Goal: Task Accomplishment & Management: Manage account settings

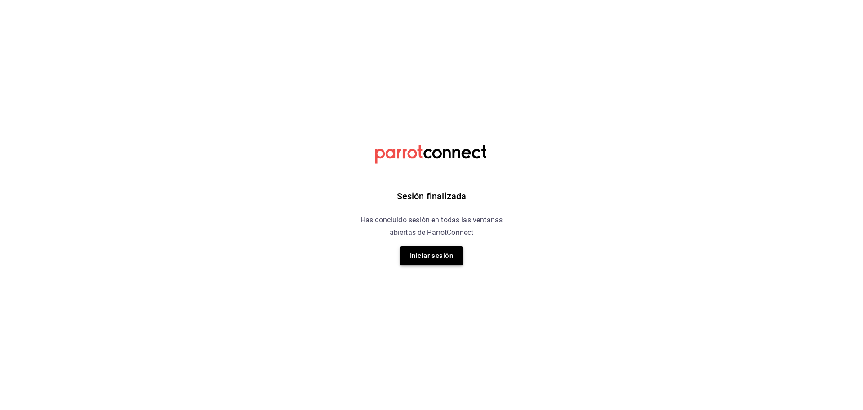
click at [433, 249] on button "Iniciar sesión" at bounding box center [431, 255] width 63 height 19
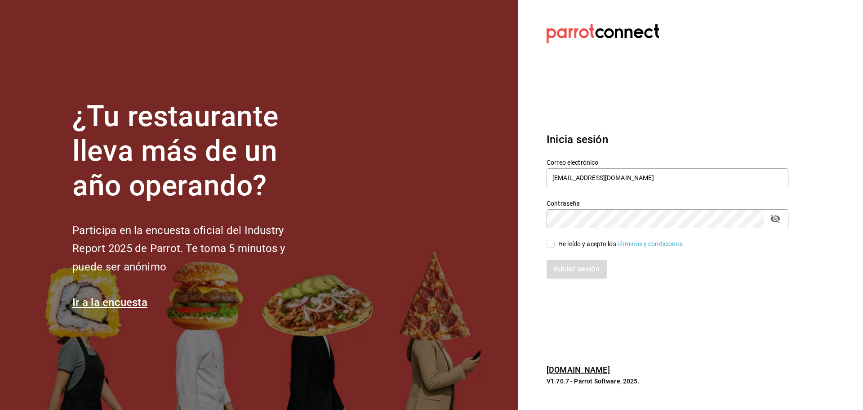
click at [555, 238] on div "He leído y acepto los Términos y condiciones." at bounding box center [662, 238] width 253 height 21
click at [552, 239] on label "He leído y acepto los Términos y condiciones." at bounding box center [616, 243] width 138 height 9
click at [552, 240] on input "He leído y acepto los Términos y condiciones." at bounding box center [551, 244] width 8 height 8
checkbox input "true"
click at [578, 279] on div "Inicia sesión Correo electrónico brandon0095@gmail.com Contraseña Contraseña He…" at bounding box center [668, 204] width 242 height 169
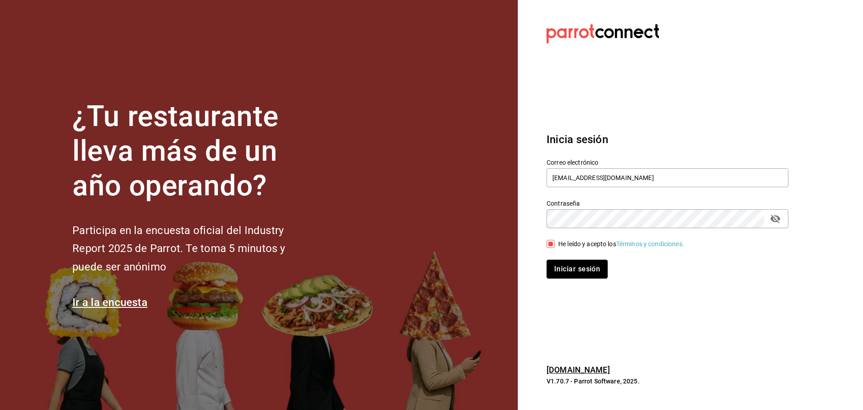
click at [580, 272] on button "Iniciar sesión" at bounding box center [577, 268] width 61 height 19
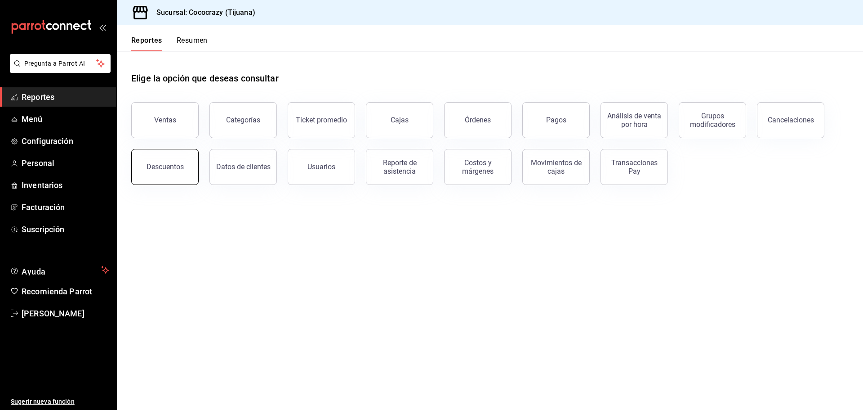
click at [181, 169] on div "Descuentos" at bounding box center [165, 166] width 37 height 9
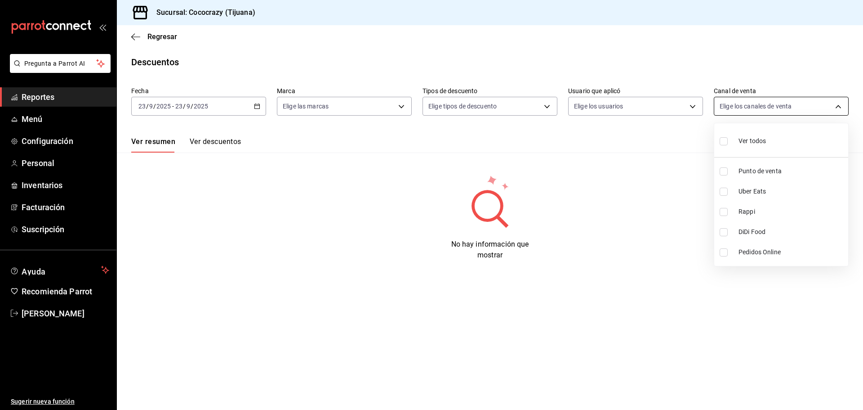
click at [828, 104] on body "Pregunta a Parrot AI Reportes Menú Configuración Personal Inventarios Facturaci…" at bounding box center [431, 205] width 863 height 410
click at [727, 171] on input "checkbox" at bounding box center [724, 171] width 8 height 8
checkbox input "true"
type input "PARROT"
click at [651, 267] on div at bounding box center [431, 205] width 863 height 410
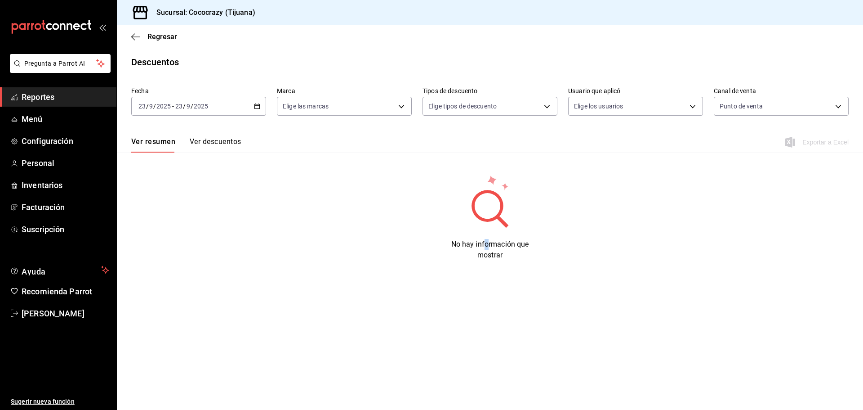
drag, startPoint x: 486, startPoint y: 242, endPoint x: 482, endPoint y: 220, distance: 22.6
click at [483, 232] on div "No hay información que mostrar" at bounding box center [490, 217] width 746 height 86
drag, startPoint x: 472, startPoint y: 209, endPoint x: 446, endPoint y: 183, distance: 36.9
click at [459, 193] on icon at bounding box center [490, 201] width 88 height 54
drag, startPoint x: 441, startPoint y: 180, endPoint x: 323, endPoint y: 149, distance: 121.9
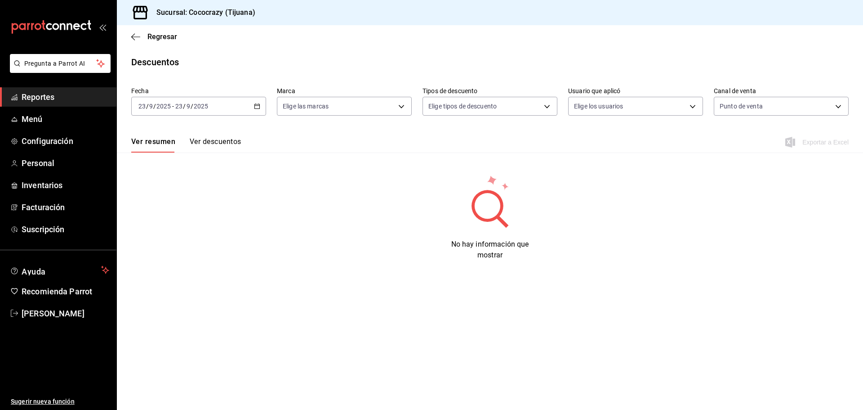
click at [428, 171] on div "Fecha [DATE] [DATE] - [DATE] [DATE] Marca Elige las marcas Tipos de descuento E…" at bounding box center [490, 171] width 746 height 177
click at [199, 137] on button "Ver descuentos" at bounding box center [215, 144] width 51 height 15
click at [155, 137] on div "Ver resumen Ver descuentos Exportar a Excel" at bounding box center [490, 139] width 746 height 26
click at [160, 33] on span "Regresar" at bounding box center [162, 36] width 30 height 9
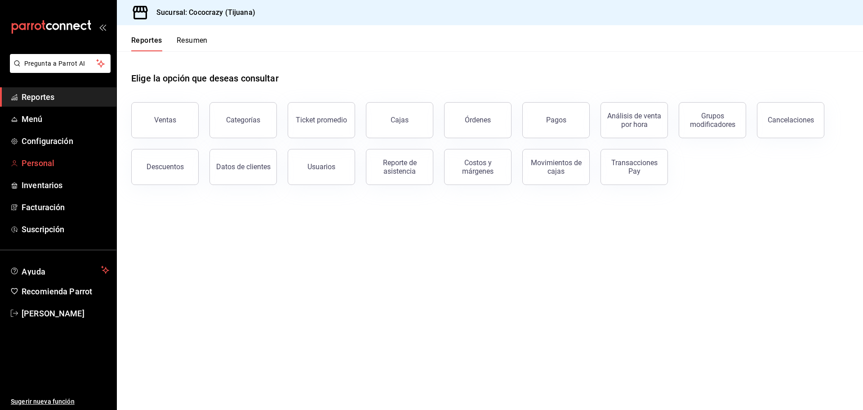
click at [64, 170] on link "Personal" at bounding box center [58, 162] width 116 height 19
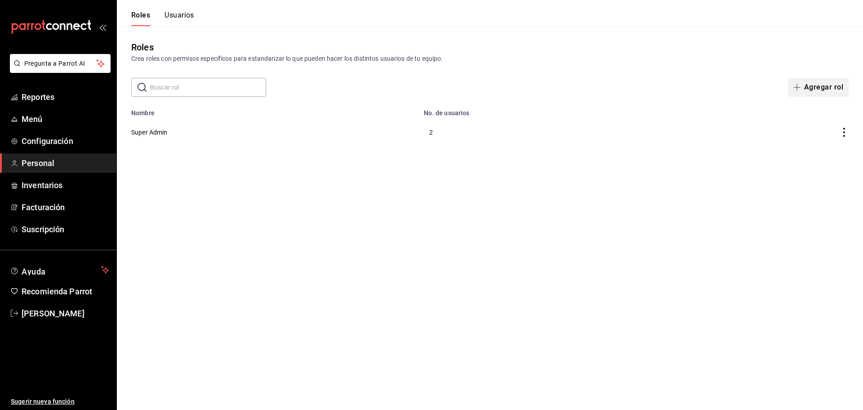
click at [827, 90] on button "Agregar rol" at bounding box center [818, 87] width 61 height 19
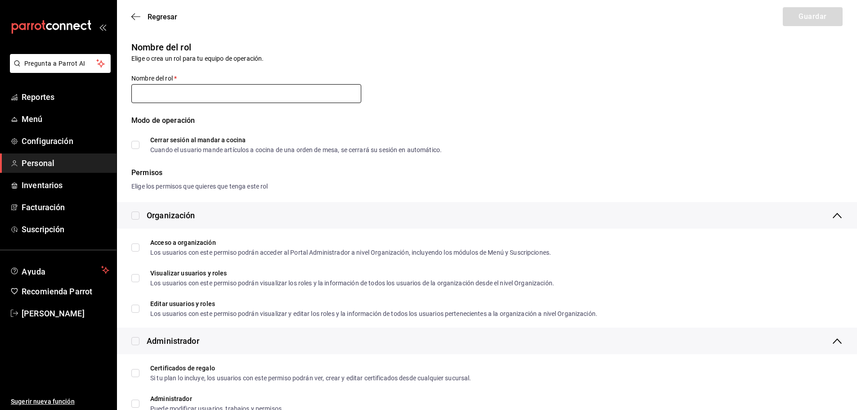
click at [207, 101] on input "text" at bounding box center [246, 93] width 230 height 19
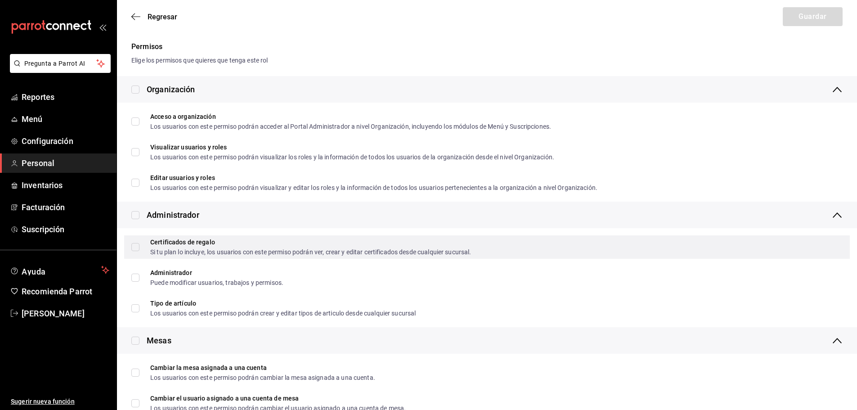
scroll to position [180, 0]
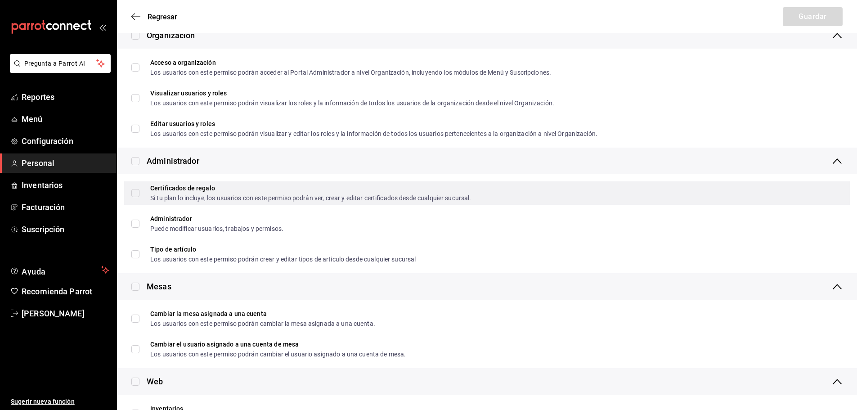
type input "[PERSON_NAME]"
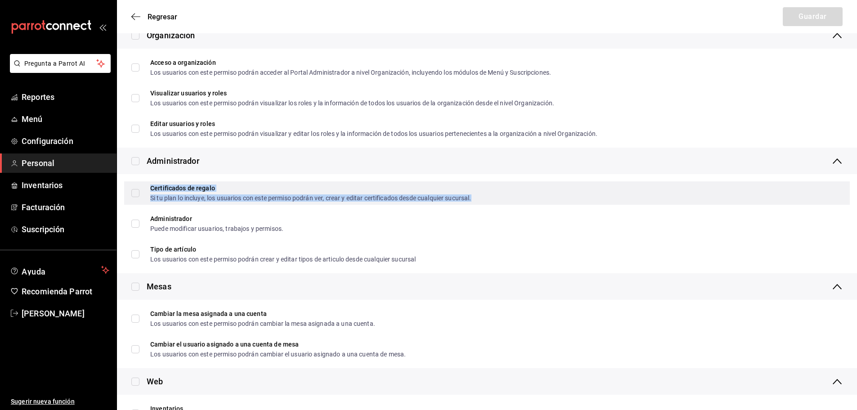
click at [290, 197] on div "Si tu plan lo incluye, los usuarios con este permiso podrán ver, crear y editar…" at bounding box center [310, 198] width 321 height 6
click at [138, 191] on input "Certificados de regalo Si tu plan lo incluye, los usuarios con este permiso pod…" at bounding box center [135, 193] width 8 height 8
checkbox input "true"
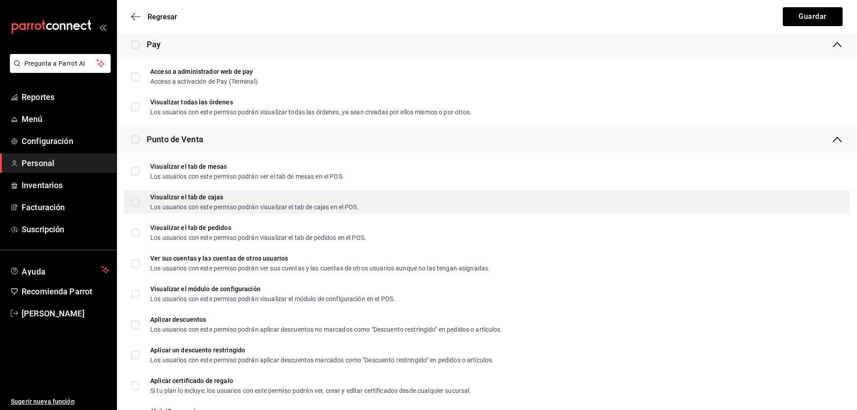
scroll to position [809, 0]
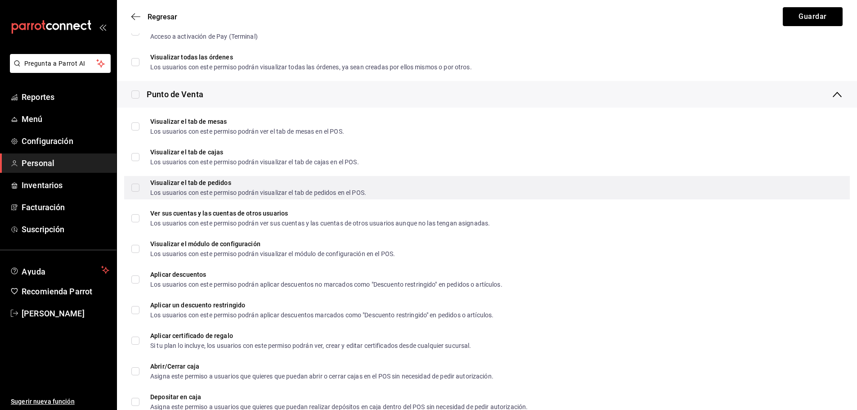
click at [143, 188] on span "Visualizar el tab de pedidos Los usuarios con este permiso podrán visualizar el…" at bounding box center [252, 187] width 227 height 16
click at [139, 188] on input "Visualizar el tab de pedidos Los usuarios con este permiso podrán visualizar el…" at bounding box center [135, 187] width 8 height 8
checkbox input "true"
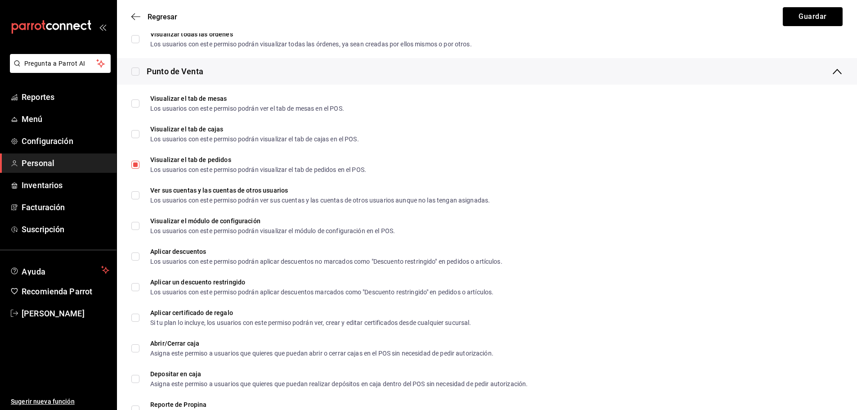
scroll to position [899, 0]
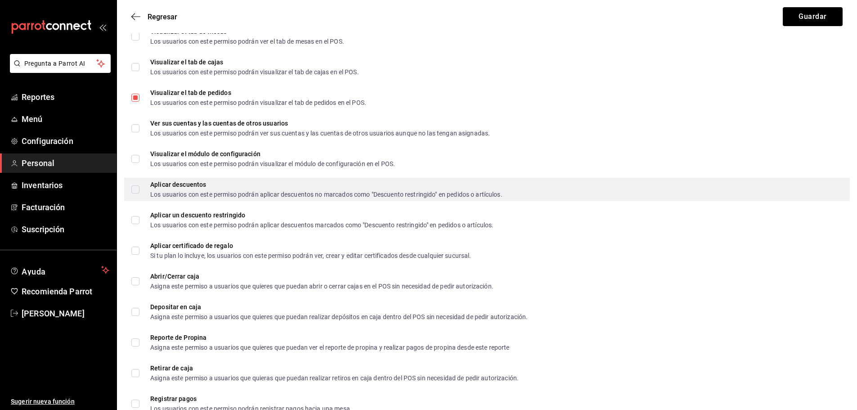
click at [150, 192] on span "Aplicar descuentos Los usuarios con este permiso podrán aplicar descuentos no m…" at bounding box center [320, 189] width 363 height 16
click at [139, 192] on input "Aplicar descuentos Los usuarios con este permiso podrán aplicar descuentos no m…" at bounding box center [135, 189] width 8 height 8
checkbox input "true"
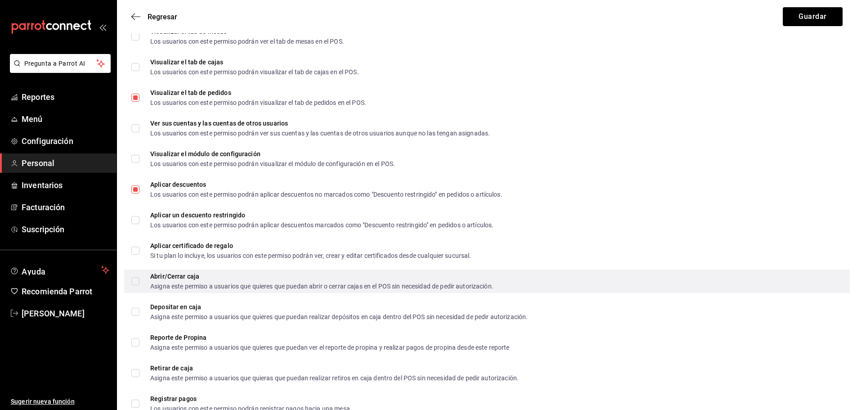
click at [134, 278] on input "Abrir/Cerrar caja Asigna este permiso a usuarios que quieres que puedan abrir o…" at bounding box center [135, 281] width 8 height 8
checkbox input "true"
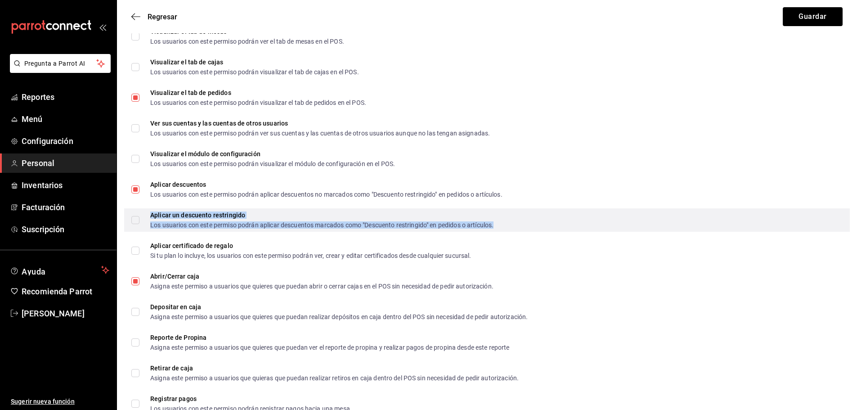
click at [236, 219] on div "Aplicar un descuento restringido Los usuarios con este permiso podrán aplicar d…" at bounding box center [321, 220] width 343 height 16
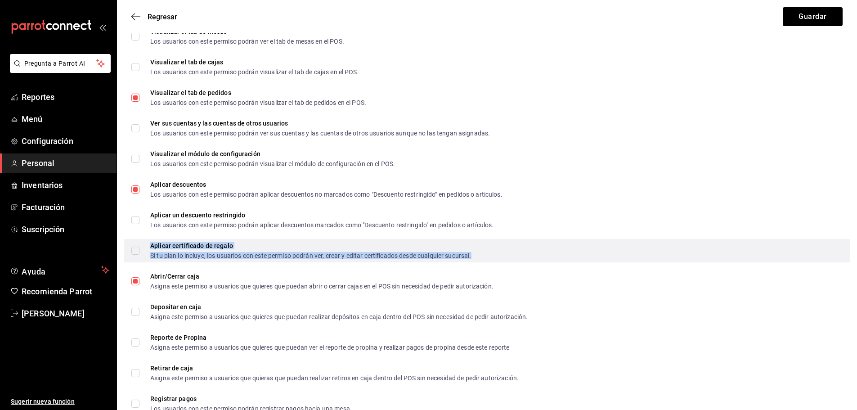
click at [220, 243] on div "Aplicar certificado de regalo" at bounding box center [310, 245] width 321 height 6
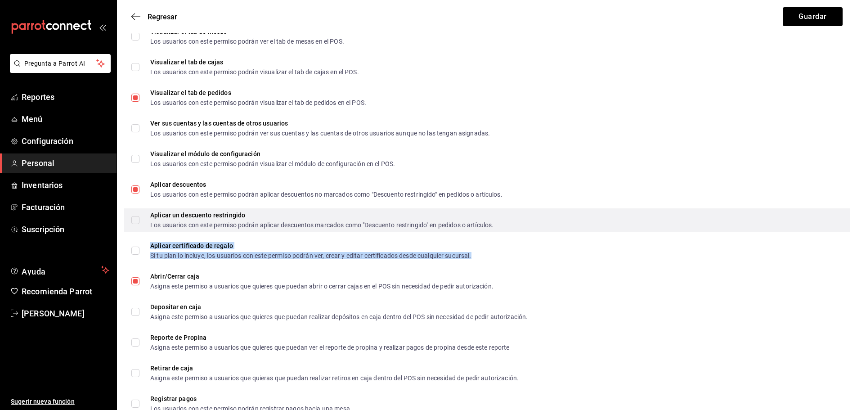
click at [134, 219] on input "Aplicar un descuento restringido Los usuarios con este permiso podrán aplicar d…" at bounding box center [135, 220] width 8 height 8
checkbox input "true"
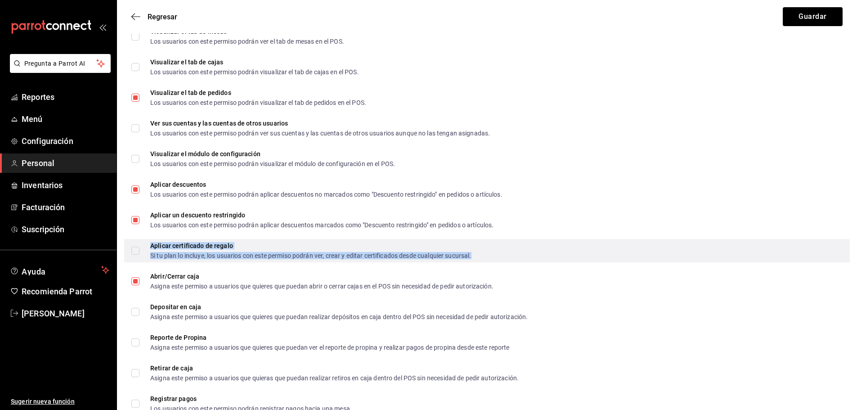
click at [134, 246] on input "Aplicar certificado de regalo Si tu plan lo incluye, los usuarios con este perm…" at bounding box center [135, 250] width 8 height 8
click at [138, 255] on label "Aplicar certificado de regalo Si tu plan lo incluye, los usuarios con este perm…" at bounding box center [301, 250] width 340 height 16
click at [138, 254] on input "Aplicar certificado de regalo Si tu plan lo incluye, los usuarios con este perm…" at bounding box center [135, 250] width 8 height 8
click at [134, 257] on label "Aplicar certificado de regalo Si tu plan lo incluye, los usuarios con este perm…" at bounding box center [301, 250] width 340 height 16
click at [134, 254] on input "Aplicar certificado de regalo Si tu plan lo incluye, los usuarios con este perm…" at bounding box center [135, 250] width 8 height 8
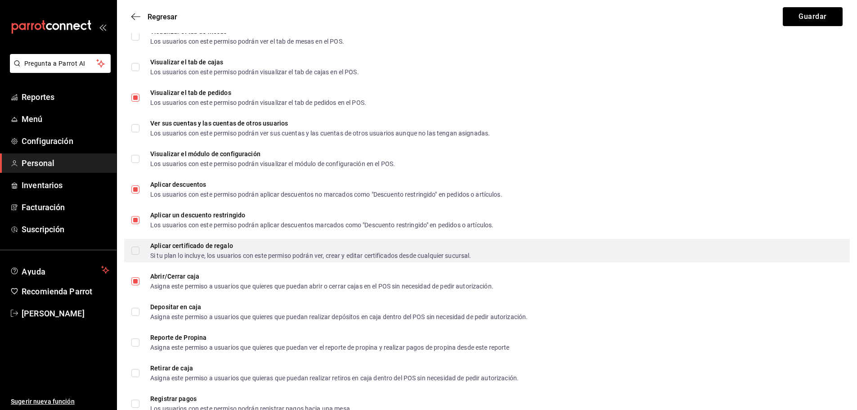
checkbox input "true"
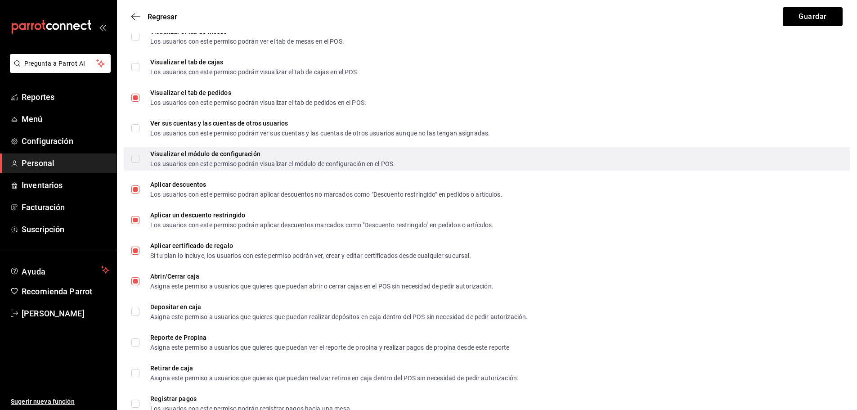
click at [142, 155] on span "Visualizar el módulo de configuración Los usuarios con este permiso podrán visu…" at bounding box center [266, 159] width 255 height 16
click at [139, 155] on input "Visualizar el módulo de configuración Los usuarios con este permiso podrán visu…" at bounding box center [135, 159] width 8 height 8
checkbox input "true"
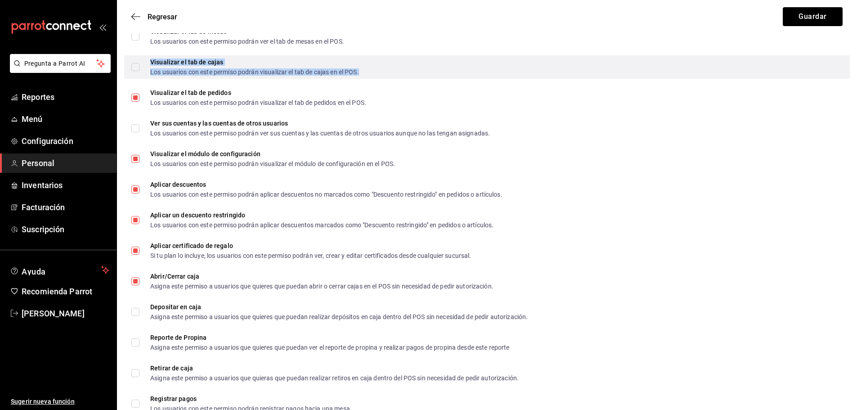
click at [189, 69] on div "Los usuarios con este permiso podrán visualizar el tab de cajas en el POS." at bounding box center [254, 72] width 209 height 6
click at [128, 66] on div "Visualizar el tab [PERSON_NAME] Los usuarios con este permiso podrán visualizar…" at bounding box center [486, 66] width 725 height 23
click at [135, 66] on input "Visualizar el tab [PERSON_NAME] Los usuarios con este permiso podrán visualizar…" at bounding box center [135, 67] width 8 height 8
checkbox input "true"
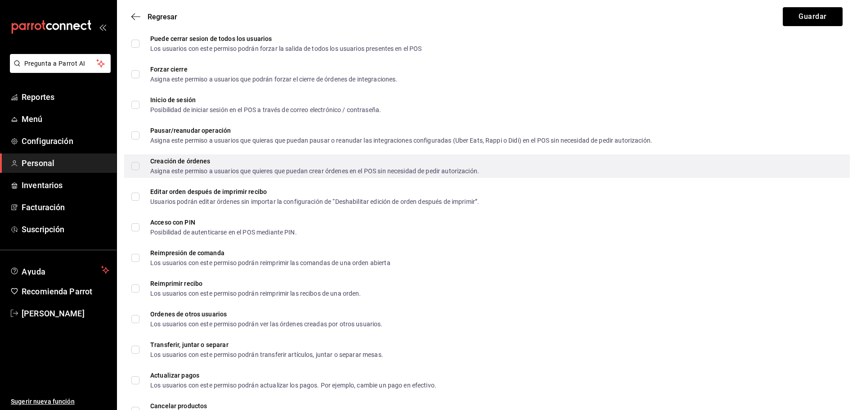
scroll to position [1477, 0]
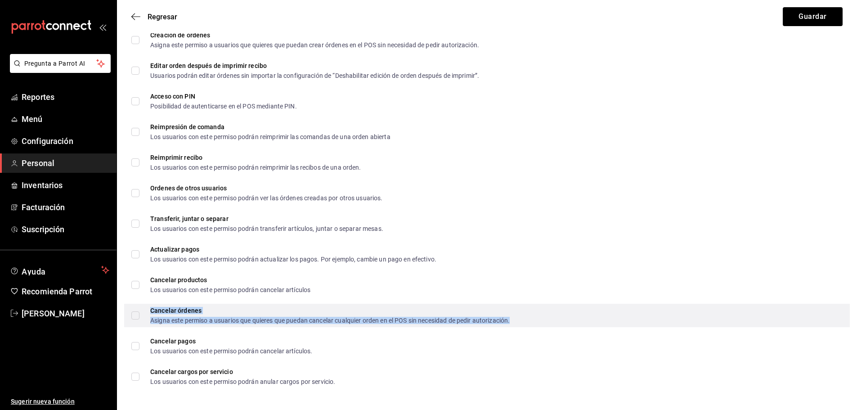
click at [196, 307] on div "Cancelar órdenes" at bounding box center [329, 310] width 359 height 6
click at [137, 316] on input "Cancelar órdenes Asigna este permiso a usuarios que quieres que puedan cancelar…" at bounding box center [135, 315] width 8 height 8
checkbox input "true"
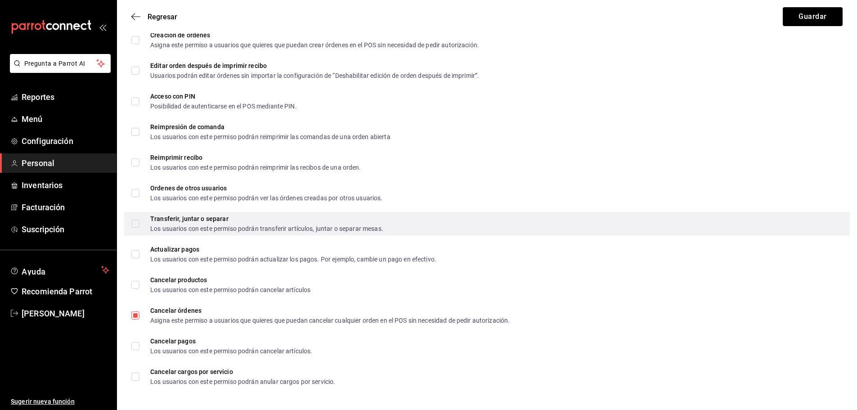
click at [142, 225] on span "Transferir, juntar o separar Los usuarios con este permiso podrán transferir ar…" at bounding box center [261, 223] width 244 height 16
click at [139, 225] on input "Transferir, juntar o separar Los usuarios con este permiso podrán transferir ar…" at bounding box center [135, 223] width 8 height 8
checkbox input "true"
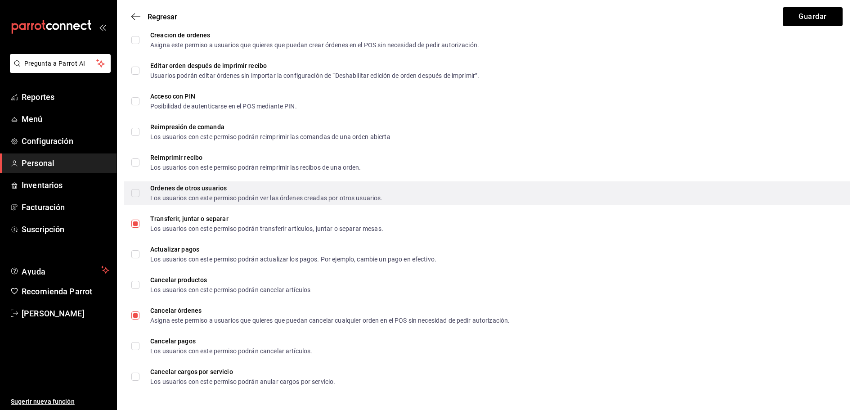
click at [137, 199] on label "Ordenes de otros usuarios Los usuarios con este permiso podrán ver las órdenes …" at bounding box center [256, 193] width 251 height 16
click at [137, 197] on input "Ordenes de otros usuarios Los usuarios con este permiso podrán ver las órdenes …" at bounding box center [135, 193] width 8 height 8
checkbox input "true"
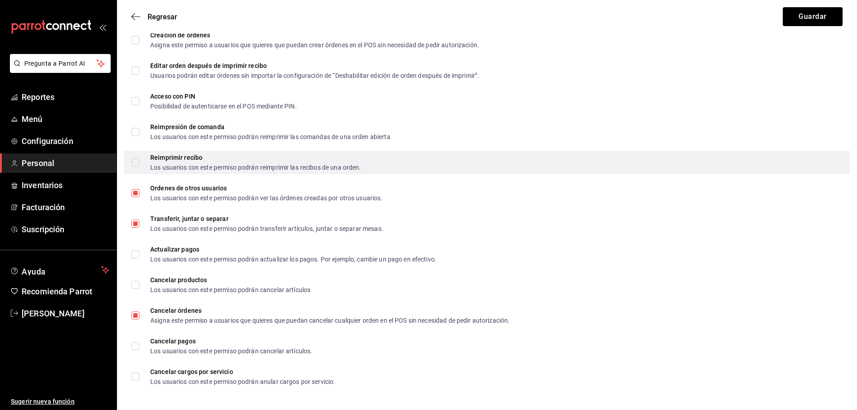
click at [134, 170] on div "Reimprimir recibo Los usuarios con este permiso podrán reimprimir las recibos d…" at bounding box center [486, 162] width 725 height 23
click at [133, 164] on input "Reimprimir recibo Los usuarios con este permiso podrán reimprimir las recibos d…" at bounding box center [135, 162] width 8 height 8
checkbox input "true"
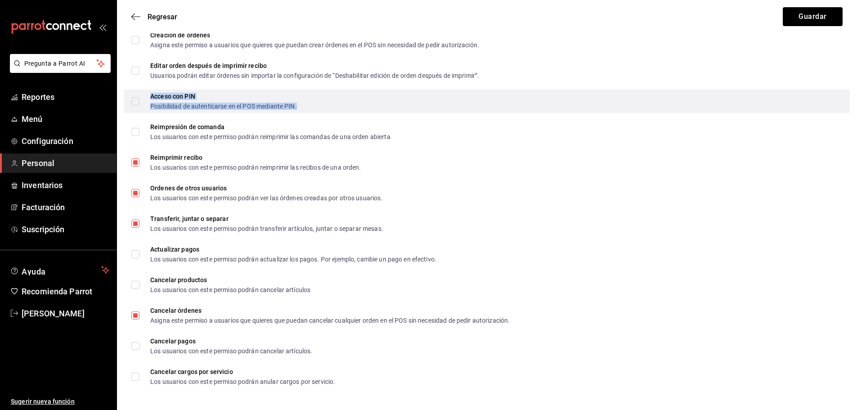
click at [245, 103] on div "Posibilidad de autenticarse en el POS mediante PIN." at bounding box center [223, 106] width 147 height 6
click at [138, 102] on input "Acceso con PIN Posibilidad de autenticarse en el POS mediante PIN." at bounding box center [135, 101] width 8 height 8
checkbox input "true"
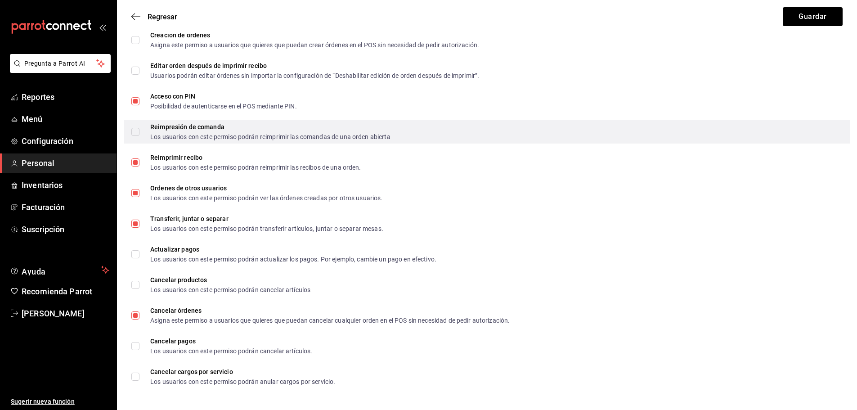
click at [138, 137] on label "Reimpresión de comanda Los usuarios con este permiso podrán reimprimir las coma…" at bounding box center [260, 132] width 259 height 16
click at [138, 136] on input "Reimpresión de comanda Los usuarios con este permiso podrán reimprimir las coma…" at bounding box center [135, 132] width 8 height 8
checkbox input "true"
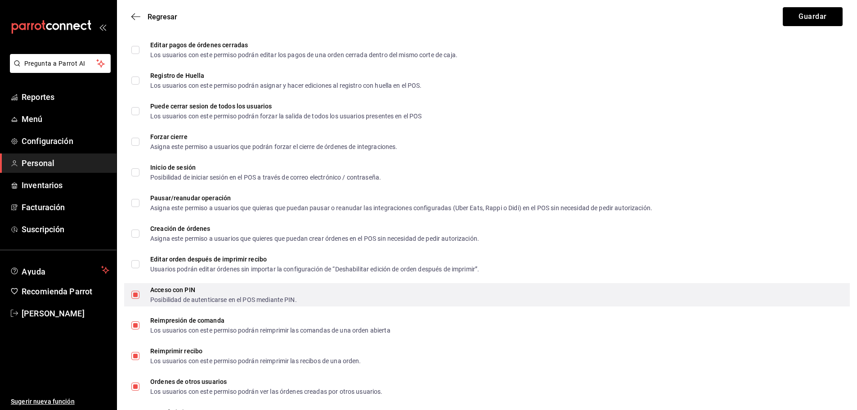
scroll to position [1162, 0]
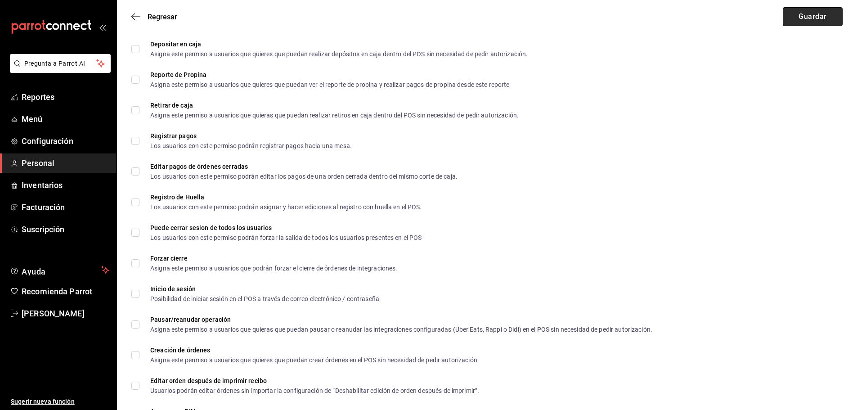
click at [801, 13] on button "Guardar" at bounding box center [812, 16] width 60 height 19
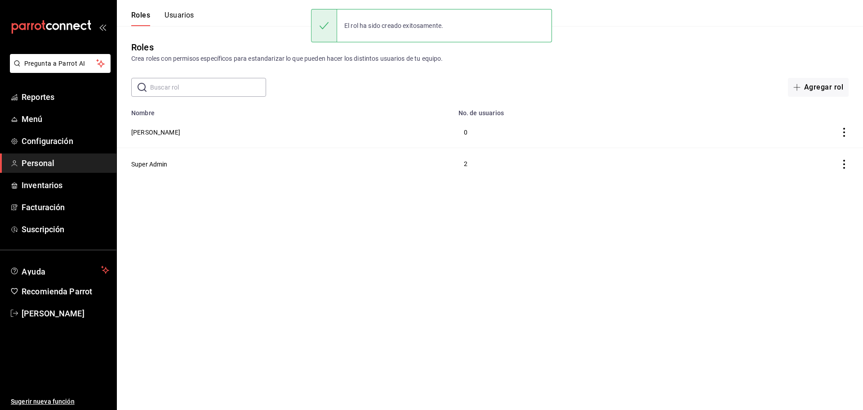
click at [849, 128] on td at bounding box center [785, 131] width 155 height 31
click at [844, 132] on icon "actions" at bounding box center [844, 132] width 2 height 9
drag, startPoint x: 405, startPoint y: 240, endPoint x: 399, endPoint y: 233, distance: 9.2
click at [399, 233] on div at bounding box center [431, 205] width 863 height 410
click at [148, 143] on td "[PERSON_NAME]" at bounding box center [285, 131] width 336 height 31
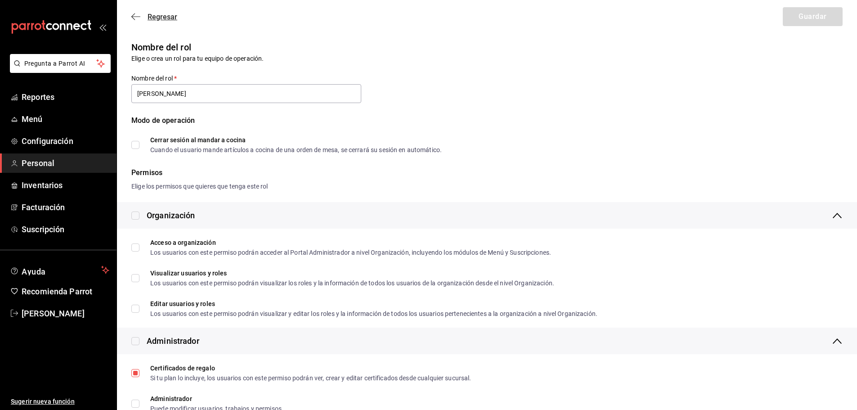
click at [139, 13] on icon "button" at bounding box center [135, 17] width 9 height 8
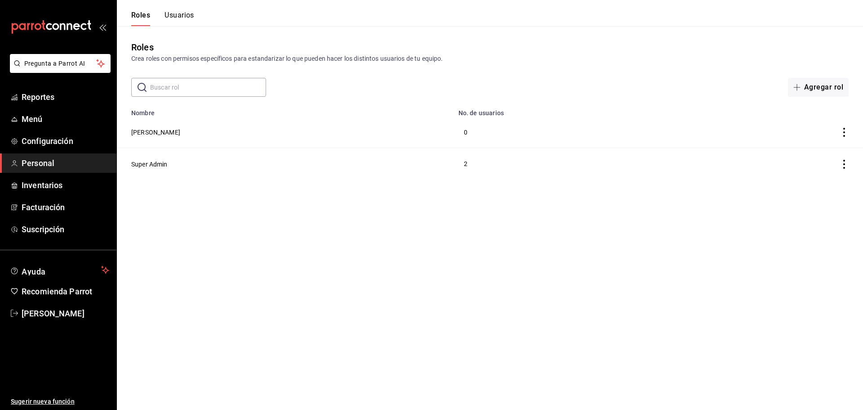
click at [185, 13] on button "Usuarios" at bounding box center [180, 18] width 30 height 15
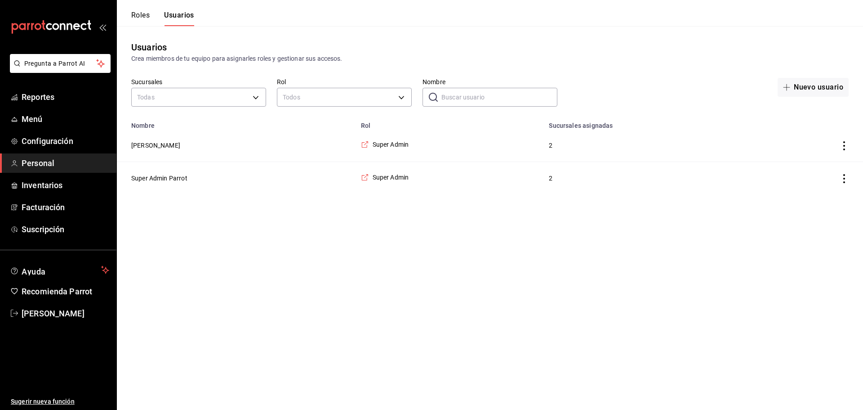
click at [146, 19] on button "Roles" at bounding box center [140, 18] width 18 height 15
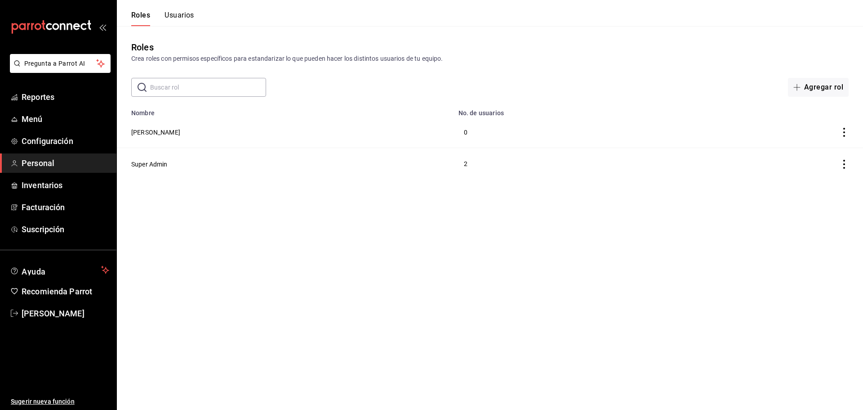
click at [840, 135] on icon "actions" at bounding box center [844, 132] width 9 height 9
click at [820, 148] on span "Eliminar" at bounding box center [803, 144] width 39 height 11
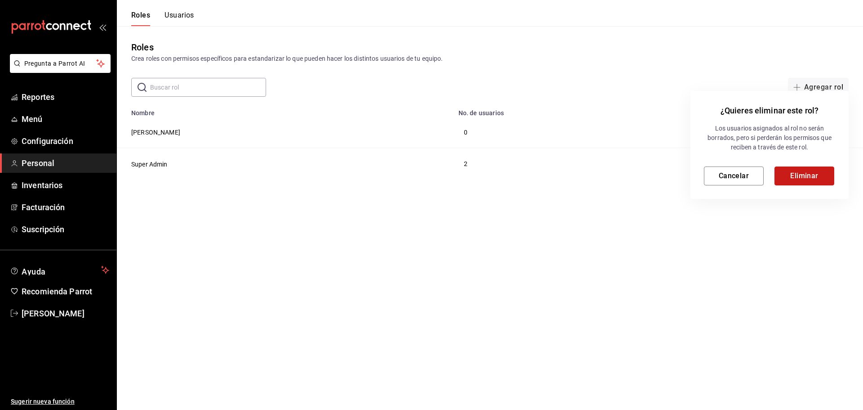
click at [802, 178] on button "Eliminar" at bounding box center [805, 175] width 60 height 19
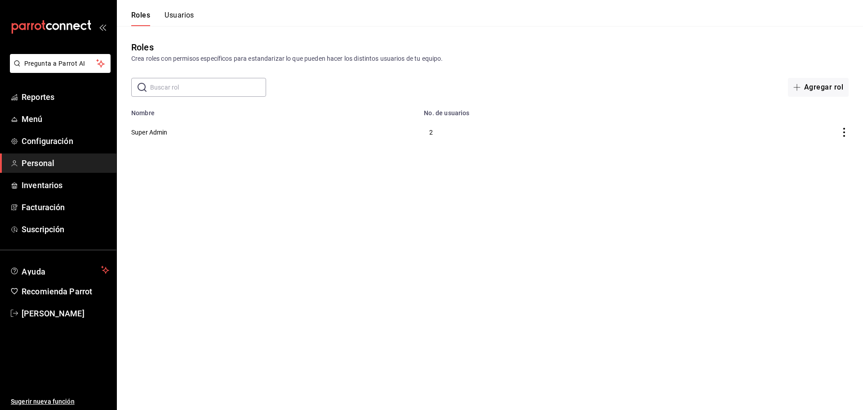
click at [185, 16] on button "Usuarios" at bounding box center [180, 18] width 30 height 15
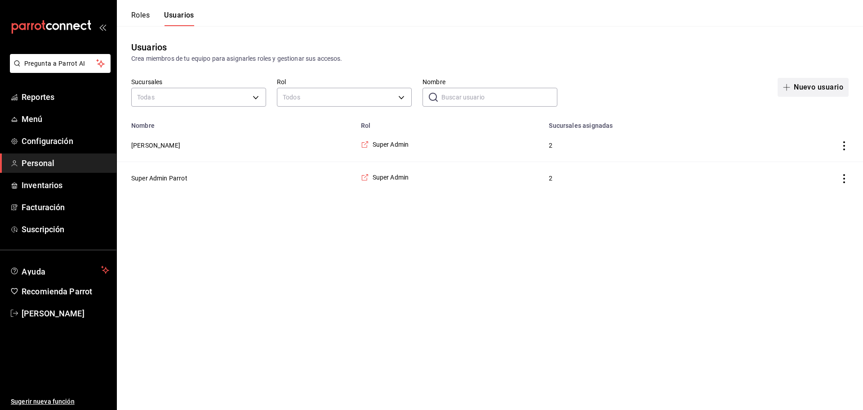
click at [811, 85] on button "Nuevo usuario" at bounding box center [813, 87] width 71 height 19
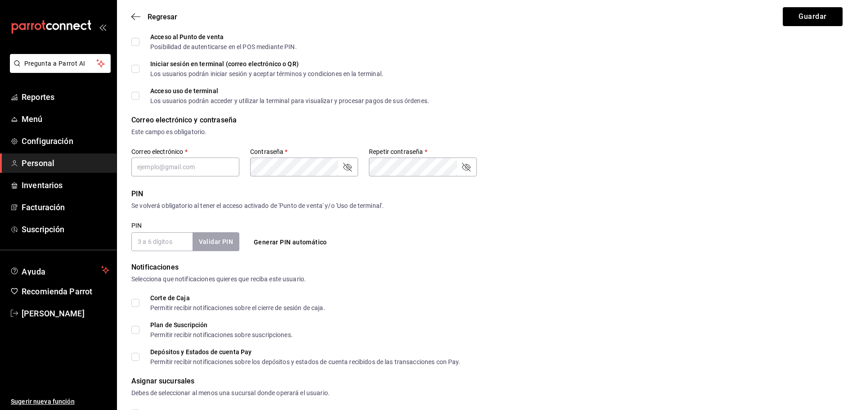
scroll to position [180, 0]
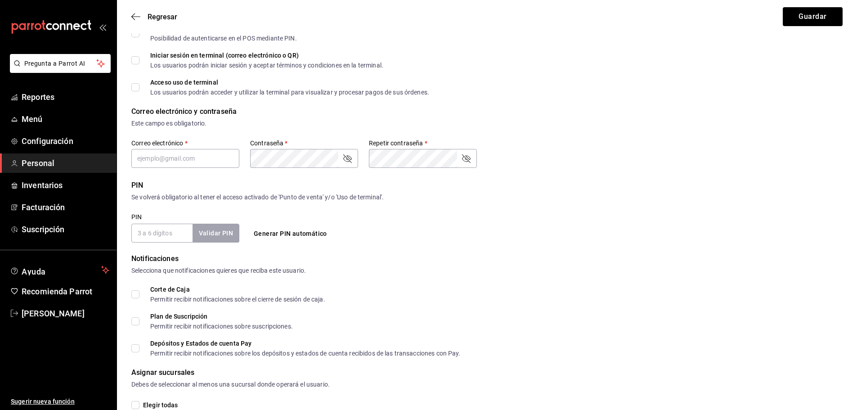
click at [283, 236] on button "Generar PIN automático" at bounding box center [290, 233] width 80 height 17
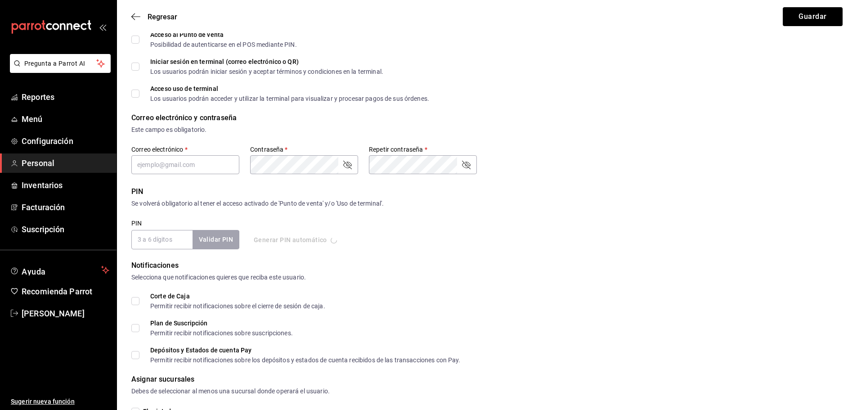
checkbox input "true"
type input "8802"
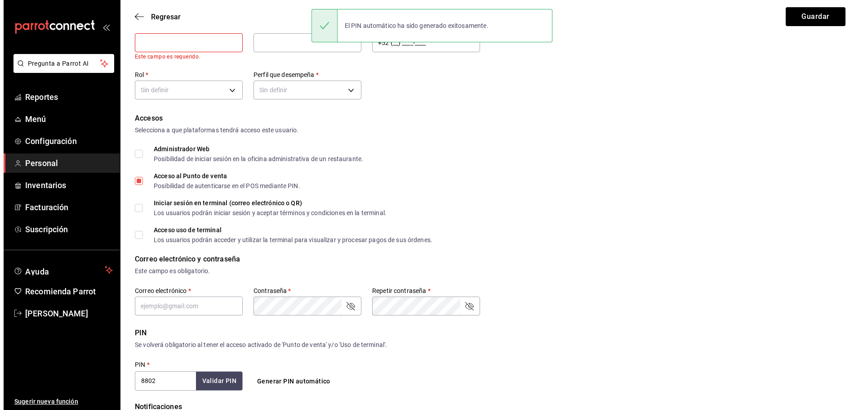
scroll to position [0, 0]
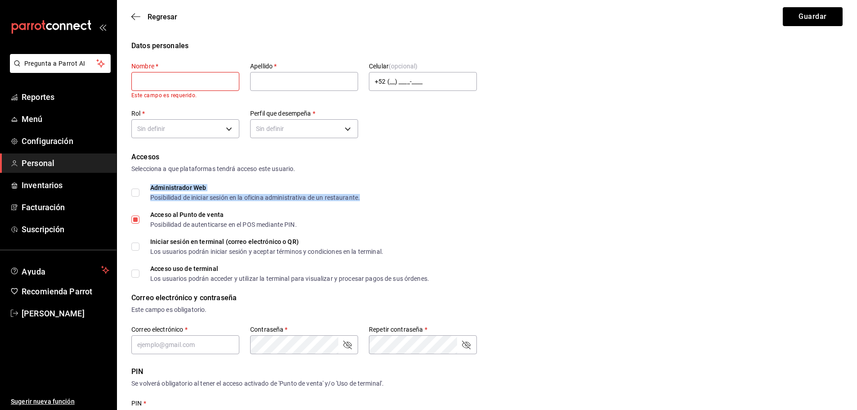
click at [159, 191] on div "Administrador Web" at bounding box center [255, 187] width 210 height 6
click at [544, 220] on div "Acceso al Punto de venta Posibilidad de autenticarse en el POS mediante PIN." at bounding box center [486, 219] width 711 height 16
click at [61, 186] on span "Inventarios" at bounding box center [66, 185] width 88 height 12
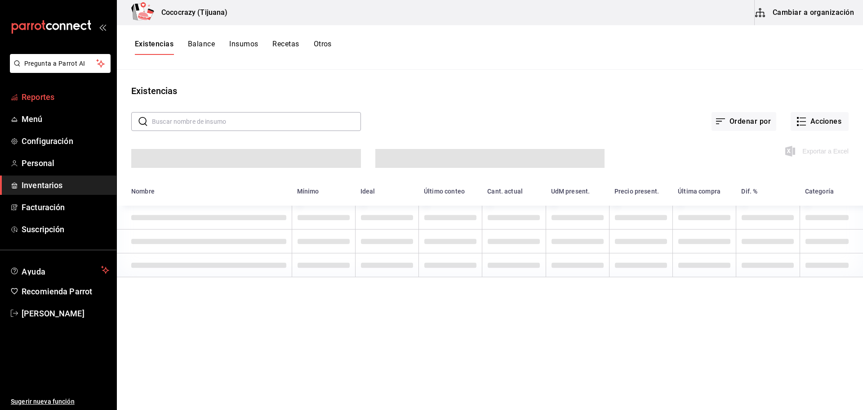
click at [40, 104] on link "Reportes" at bounding box center [58, 96] width 116 height 19
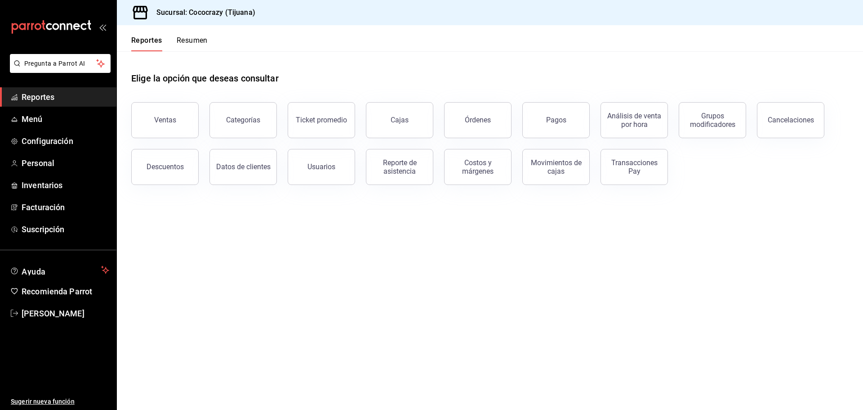
click at [185, 48] on button "Resumen" at bounding box center [192, 43] width 31 height 15
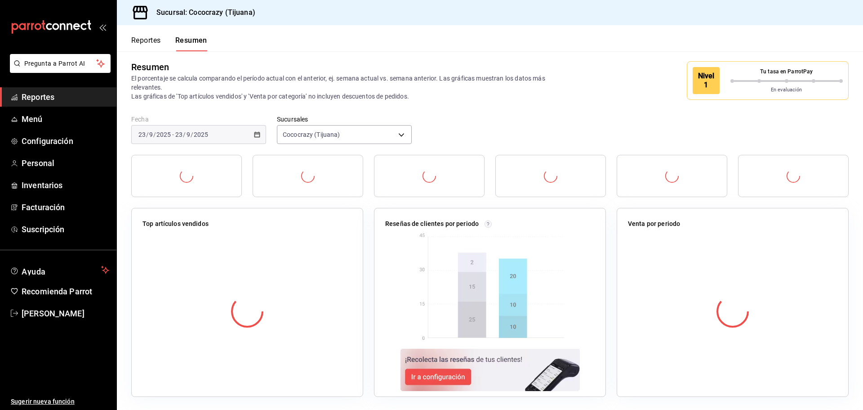
scroll to position [7, 0]
click at [447, 372] on img at bounding box center [490, 368] width 180 height 42
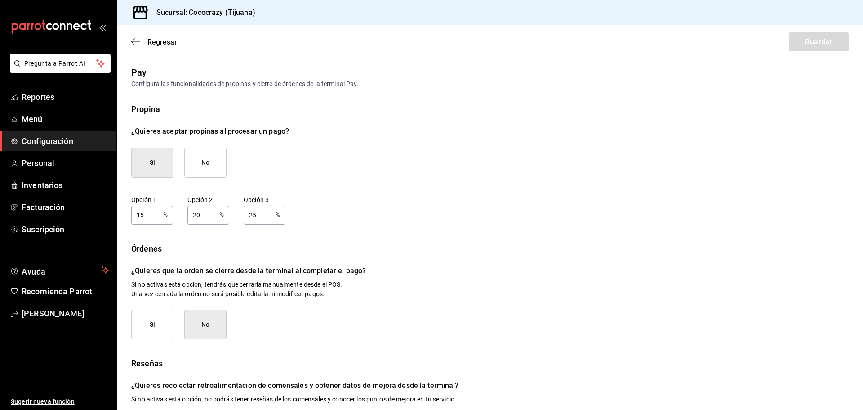
drag, startPoint x: 144, startPoint y: 214, endPoint x: 136, endPoint y: 214, distance: 8.6
click at [136, 214] on input "15" at bounding box center [145, 214] width 28 height 18
drag, startPoint x: 196, startPoint y: 215, endPoint x: 186, endPoint y: 217, distance: 10.1
click at [183, 219] on div "Opción 1 8 % Opción 1 Opción 2 20 % Opción 2 Opción 3 25 % Opción 3" at bounding box center [490, 210] width 718 height 29
drag, startPoint x: 140, startPoint y: 216, endPoint x: 120, endPoint y: 217, distance: 20.3
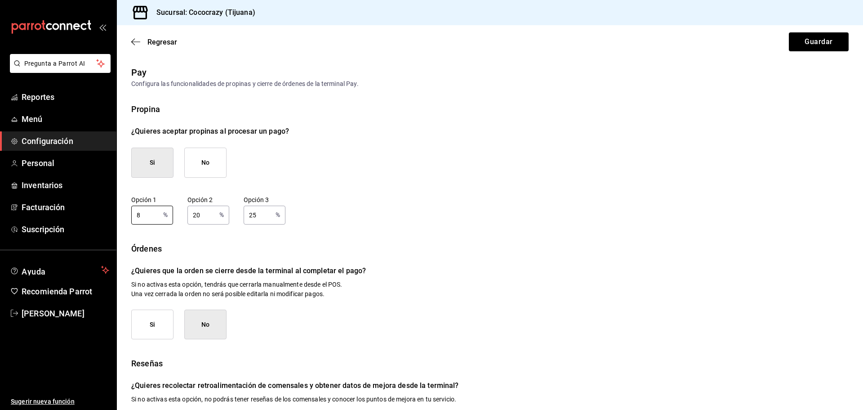
click at [120, 217] on div "Propina ¿Quieres aceptar propinas al procesar un pago? Si No Opción 1 8 % Opció…" at bounding box center [490, 274] width 746 height 342
type input "5"
drag, startPoint x: 206, startPoint y: 218, endPoint x: 189, endPoint y: 218, distance: 17.5
click at [189, 218] on input "20" at bounding box center [201, 214] width 28 height 18
type input "10"
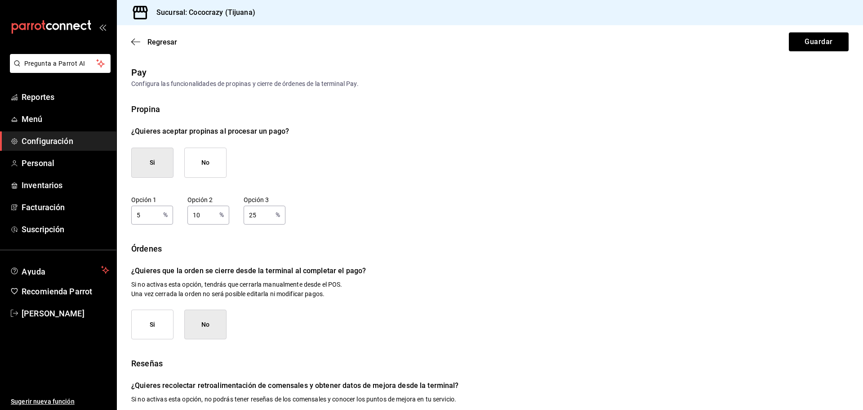
drag, startPoint x: 256, startPoint y: 219, endPoint x: 245, endPoint y: 218, distance: 10.4
click at [245, 218] on input "25" at bounding box center [258, 214] width 28 height 18
type input "15"
click at [451, 286] on p "Si no activas esta opción, tendrás que cerrarla manualmente desde el POS. Una v…" at bounding box center [490, 289] width 718 height 19
drag, startPoint x: 173, startPoint y: 268, endPoint x: 372, endPoint y: 275, distance: 198.8
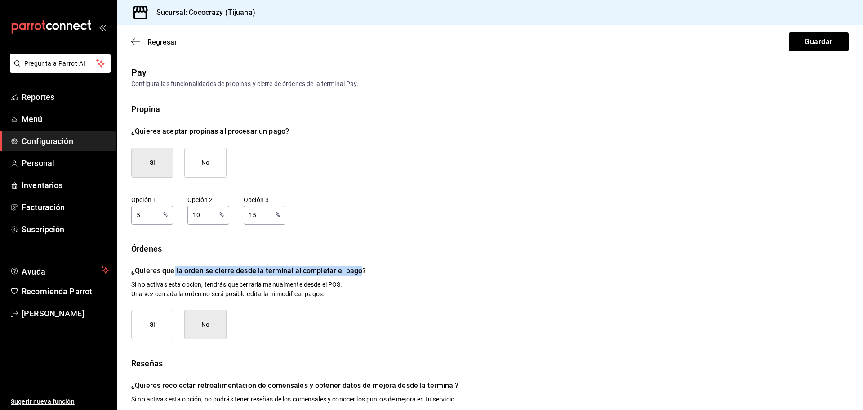
click at [372, 275] on p "¿Quieres que la orden se cierre desde la terminal al completar el pago?" at bounding box center [490, 270] width 718 height 11
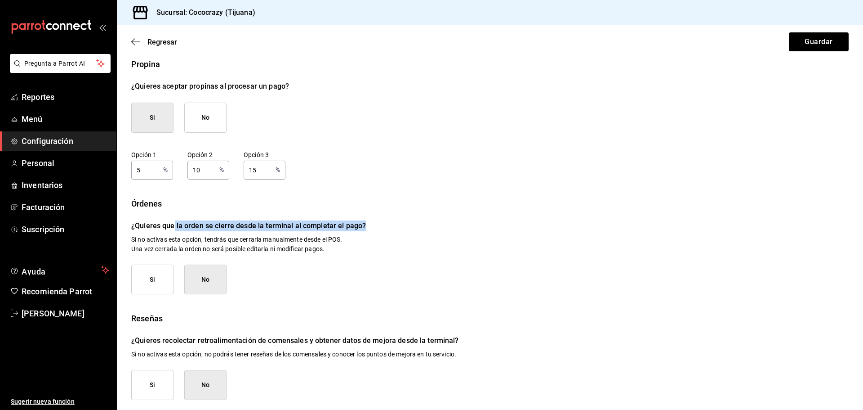
click at [158, 273] on button "Si" at bounding box center [152, 279] width 42 height 30
click at [197, 273] on button "No" at bounding box center [205, 279] width 42 height 30
click at [154, 283] on button "Si" at bounding box center [152, 279] width 42 height 30
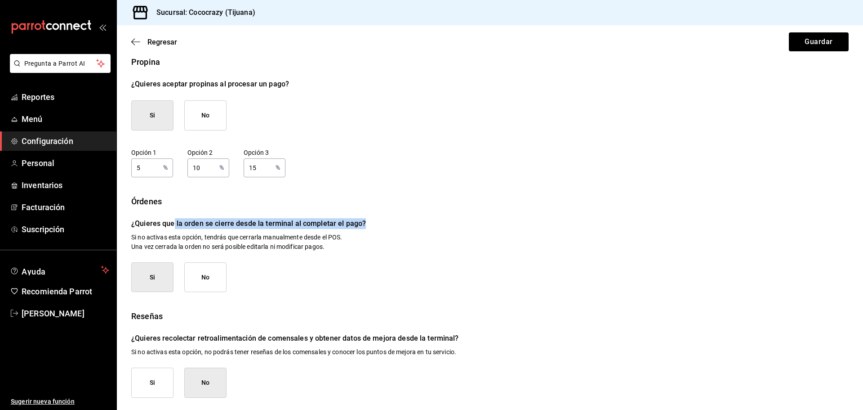
scroll to position [49, 0]
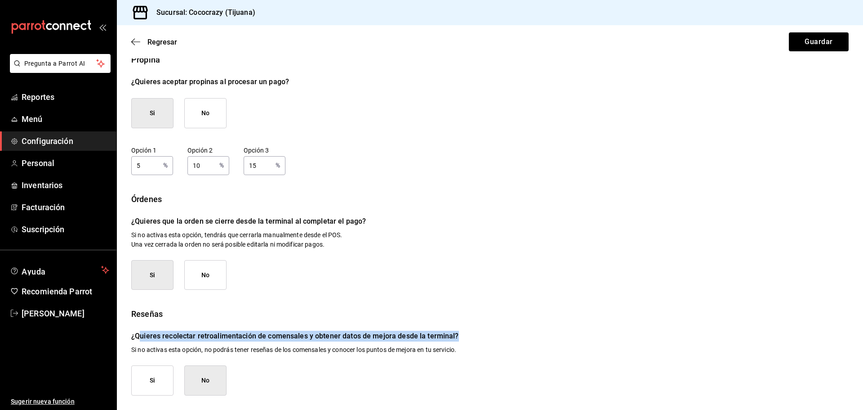
drag, startPoint x: 139, startPoint y: 331, endPoint x: 481, endPoint y: 335, distance: 342.2
click at [476, 335] on p "¿Quieres recolectar retroalimentación de comensales y obtener datos de mejora d…" at bounding box center [490, 335] width 718 height 11
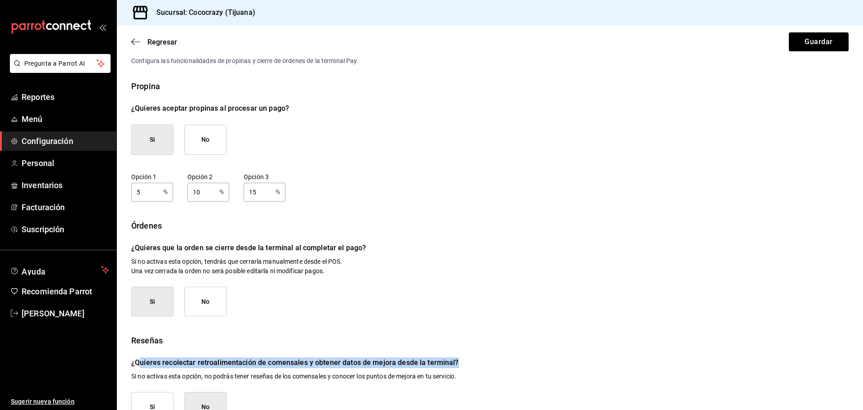
scroll to position [0, 0]
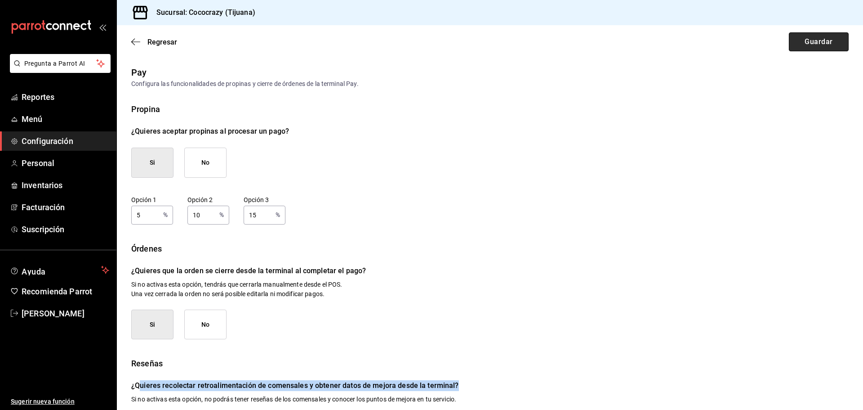
click at [806, 41] on button "Guardar" at bounding box center [819, 41] width 60 height 19
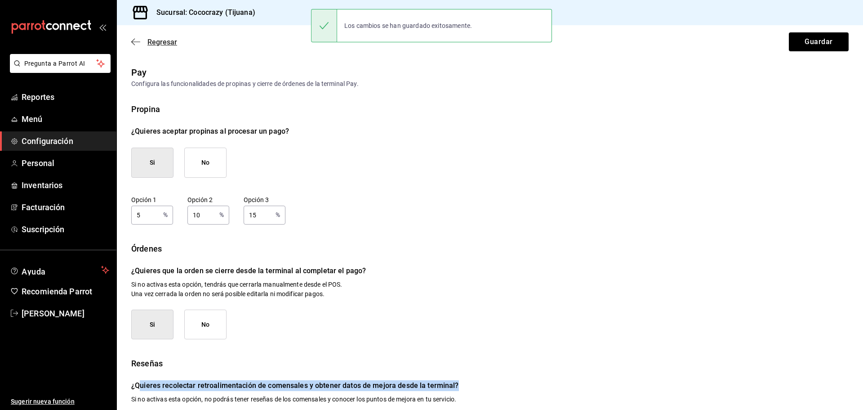
click at [139, 43] on icon "button" at bounding box center [135, 42] width 9 height 8
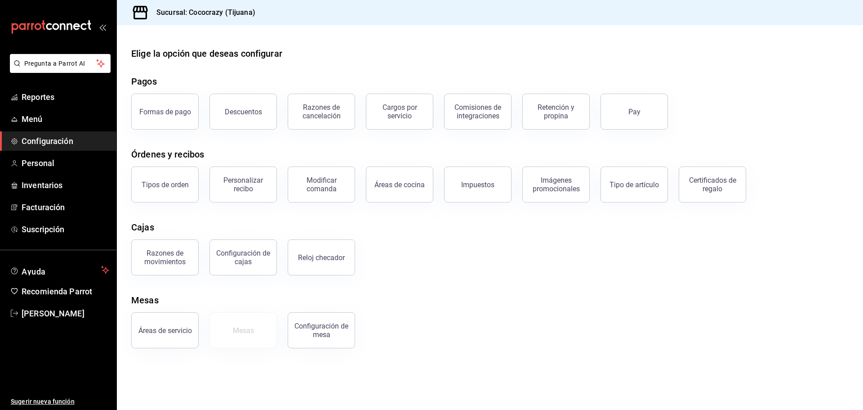
drag, startPoint x: 171, startPoint y: 263, endPoint x: 168, endPoint y: 159, distance: 104.4
click at [168, 168] on div "Elige la opción que deseas configurar Pagos Formas de pago Descuentos Razones d…" at bounding box center [490, 197] width 746 height 301
click at [162, 106] on button "Formas de pago" at bounding box center [164, 112] width 67 height 36
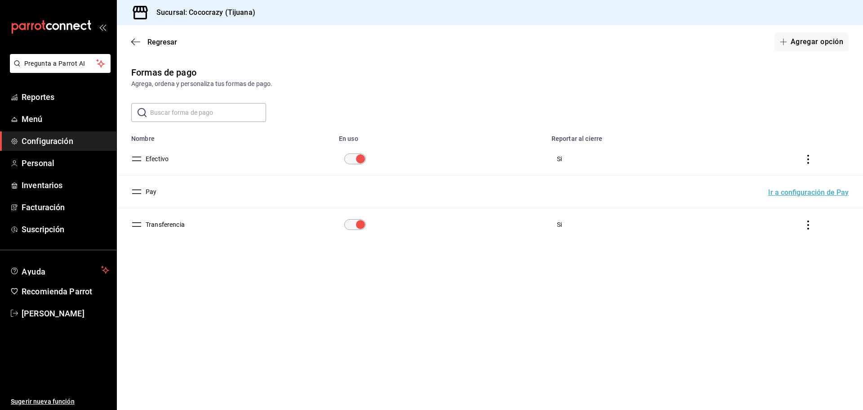
click at [802, 190] on button "Ir a configuración de Pay" at bounding box center [808, 192] width 80 height 7
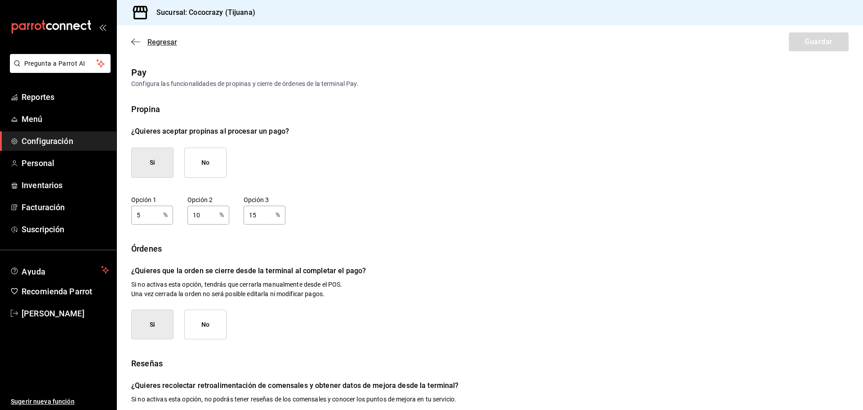
click at [136, 43] on icon "button" at bounding box center [135, 42] width 9 height 8
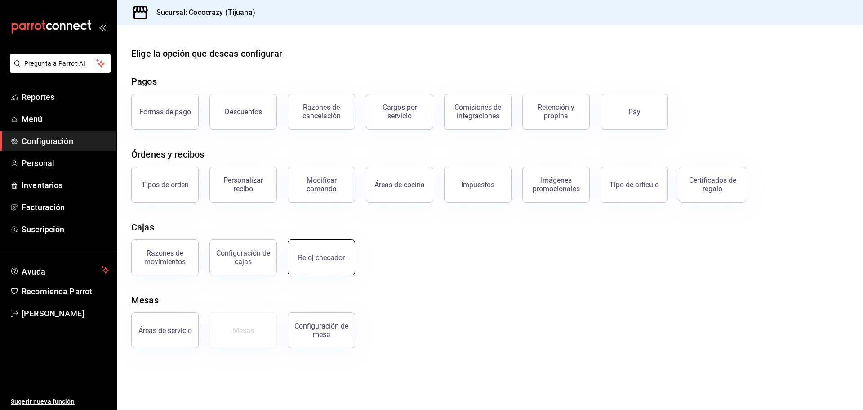
click at [329, 259] on div "Reloj checador" at bounding box center [321, 257] width 47 height 9
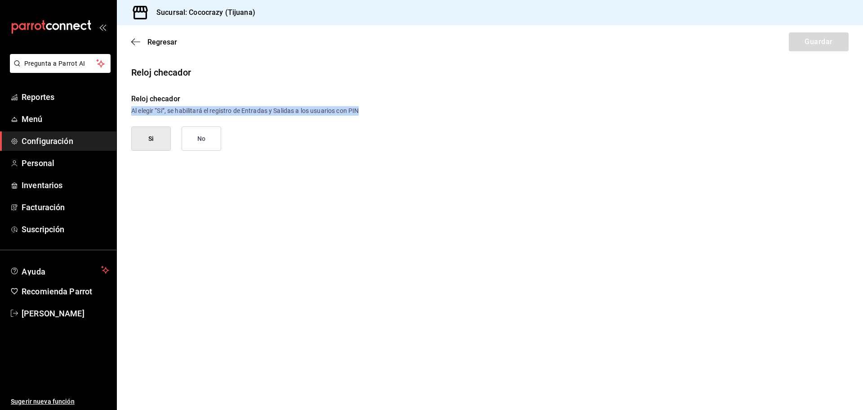
drag, startPoint x: 133, startPoint y: 110, endPoint x: 219, endPoint y: 133, distance: 89.2
click at [366, 107] on div "Al elegir “Si”, se habilitará el registro de Entradas y Salidas a los usuarios …" at bounding box center [490, 110] width 718 height 9
click at [148, 143] on button "Si" at bounding box center [151, 138] width 40 height 24
click at [823, 38] on button "Guardar" at bounding box center [819, 41] width 60 height 19
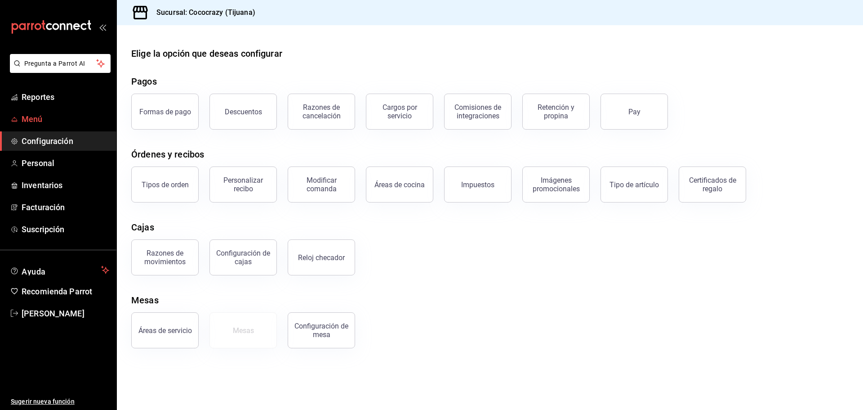
click at [64, 115] on span "Menú" at bounding box center [66, 119] width 88 height 12
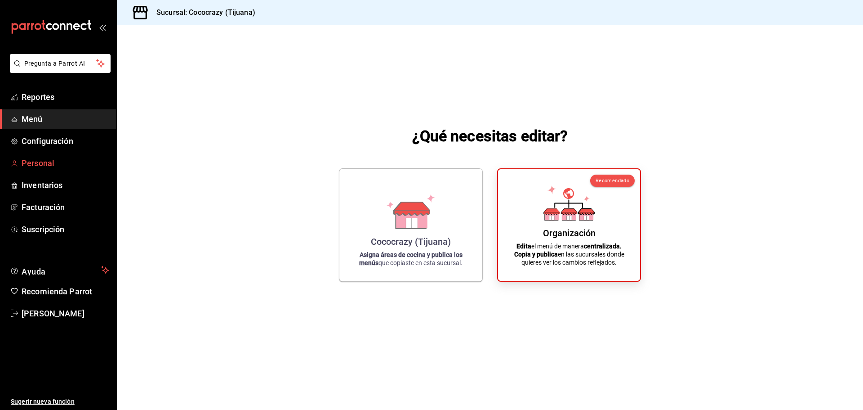
click at [49, 162] on span "Personal" at bounding box center [66, 163] width 88 height 12
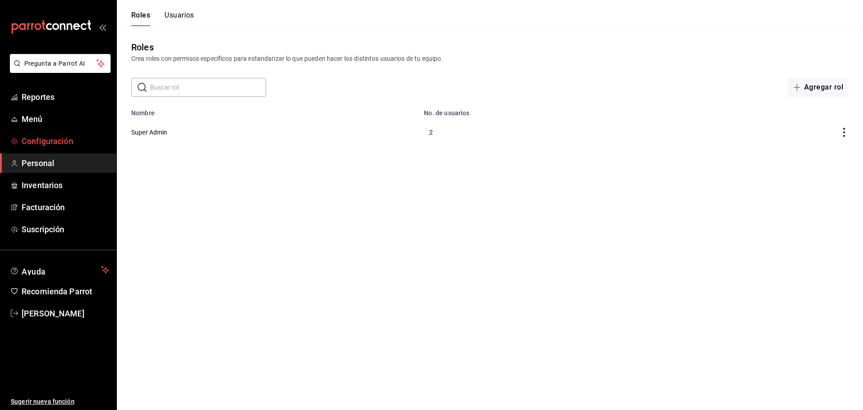
click at [66, 134] on link "Configuración" at bounding box center [58, 140] width 116 height 19
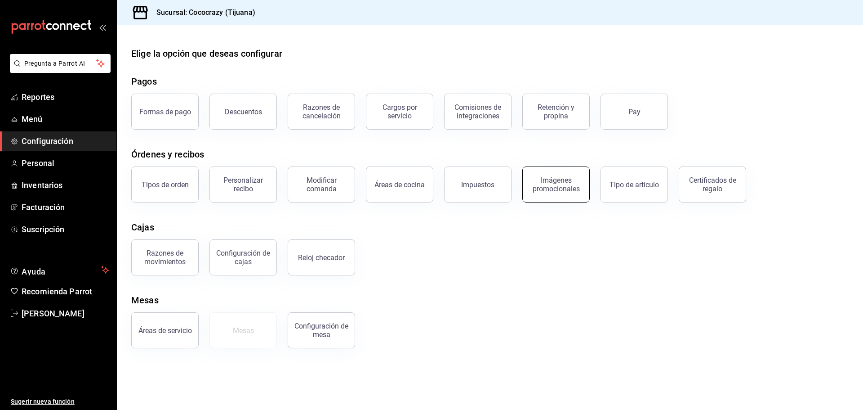
click at [574, 195] on button "Imágenes promocionales" at bounding box center [555, 184] width 67 height 36
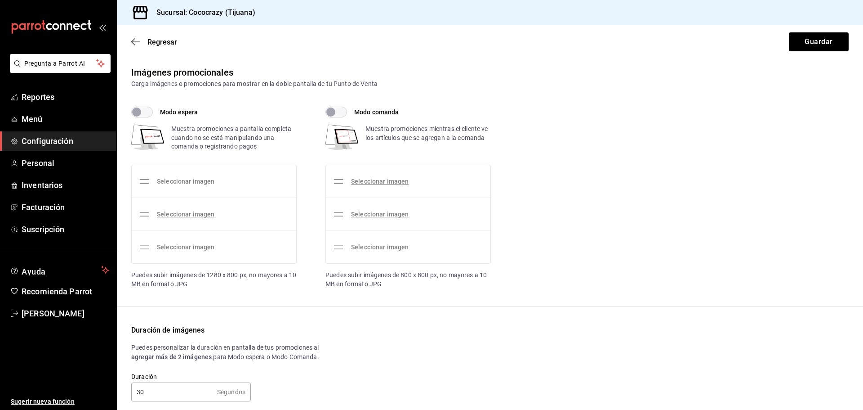
click at [193, 182] on link "Seleccionar imagen" at bounding box center [186, 181] width 58 height 7
click at [0, 0] on input "Seleccionar imagen" at bounding box center [0, 0] width 0 height 0
click at [202, 178] on link "Seleccionar imagen" at bounding box center [186, 181] width 58 height 7
click at [0, 0] on input "Seleccionar imagen" at bounding box center [0, 0] width 0 height 0
click at [159, 142] on icon at bounding box center [153, 135] width 22 height 13
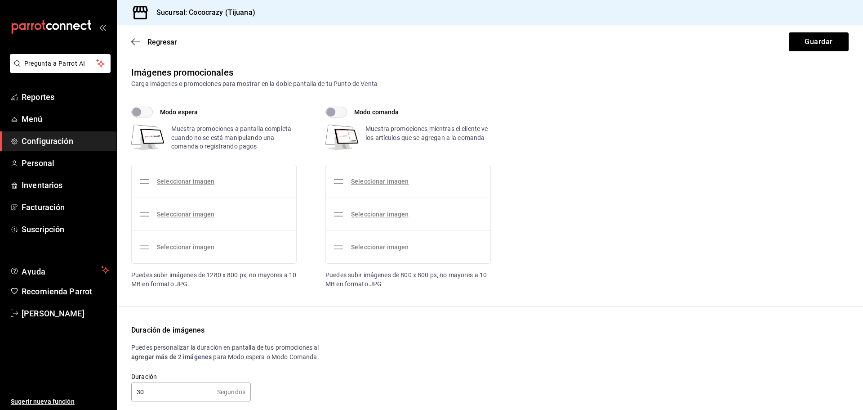
click at [185, 112] on span "Modo espera" at bounding box center [179, 111] width 38 height 9
click at [153, 112] on input "Modo espera" at bounding box center [136, 112] width 32 height 11
drag, startPoint x: 195, startPoint y: 174, endPoint x: 199, endPoint y: 180, distance: 6.7
click at [195, 176] on div "Seleccionar imagen" at bounding box center [178, 181] width 79 height 25
click at [199, 183] on link "Seleccionar imagen" at bounding box center [186, 181] width 58 height 7
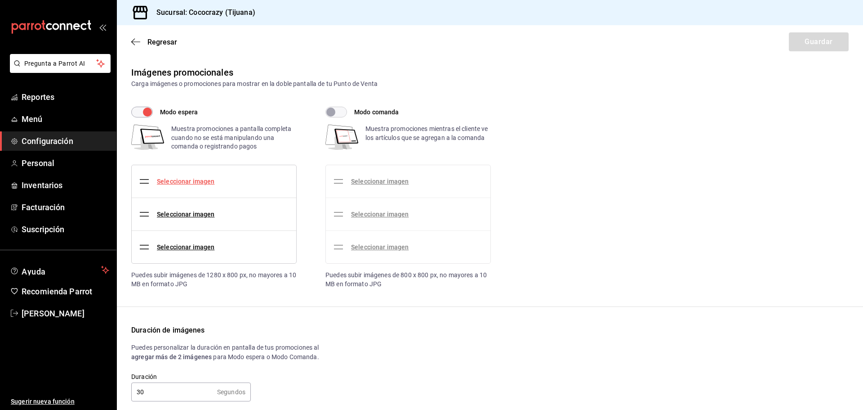
click at [0, 0] on input "Seleccionar imagen" at bounding box center [0, 0] width 0 height 0
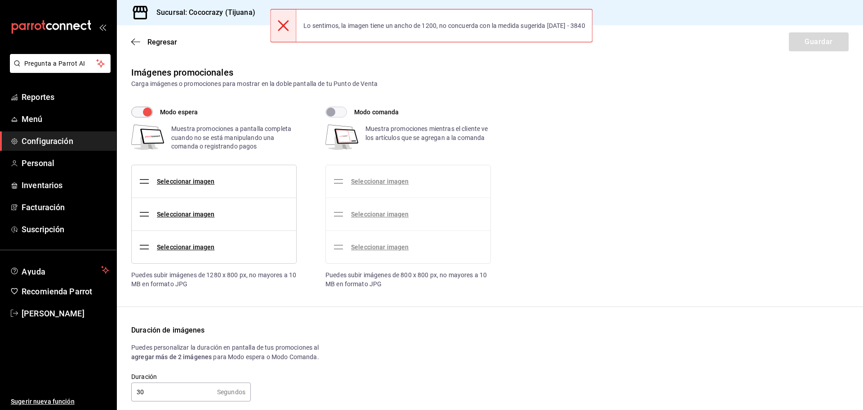
click at [145, 111] on input "Modo espera" at bounding box center [147, 112] width 32 height 11
checkbox input "false"
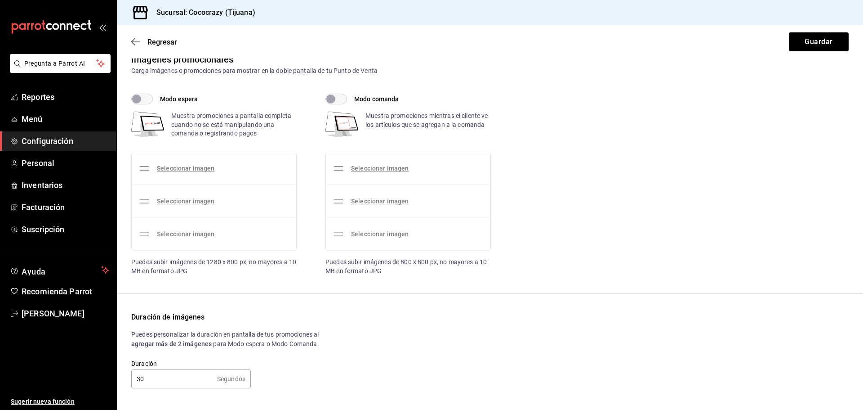
scroll to position [20, 0]
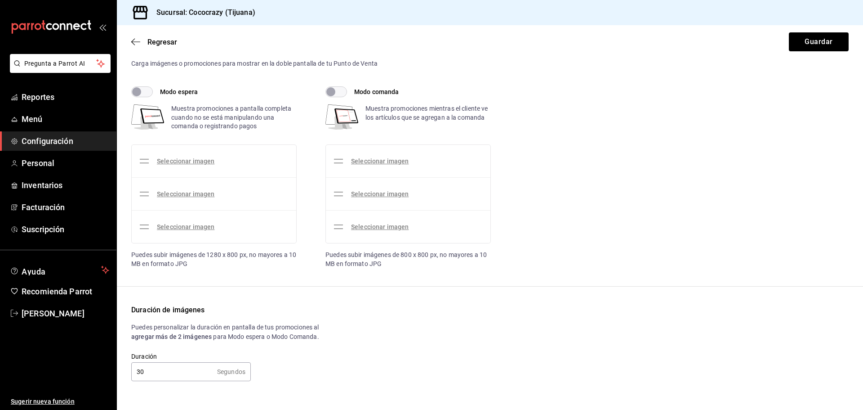
click at [399, 344] on div "Duración de imágenes Puedes personalizar la duración en pantalla de tus promoci…" at bounding box center [490, 342] width 718 height 76
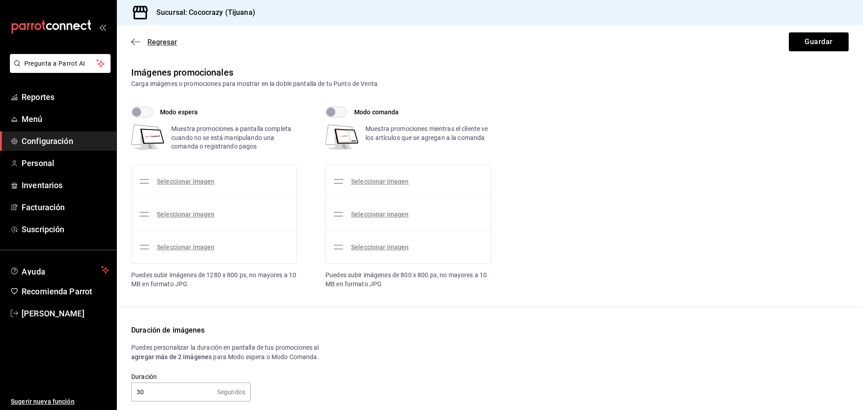
click at [140, 40] on icon "button" at bounding box center [135, 42] width 9 height 8
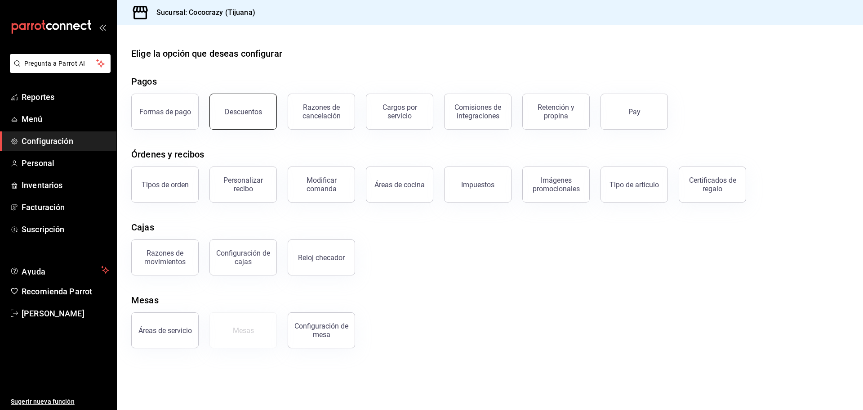
click at [246, 116] on button "Descuentos" at bounding box center [243, 112] width 67 height 36
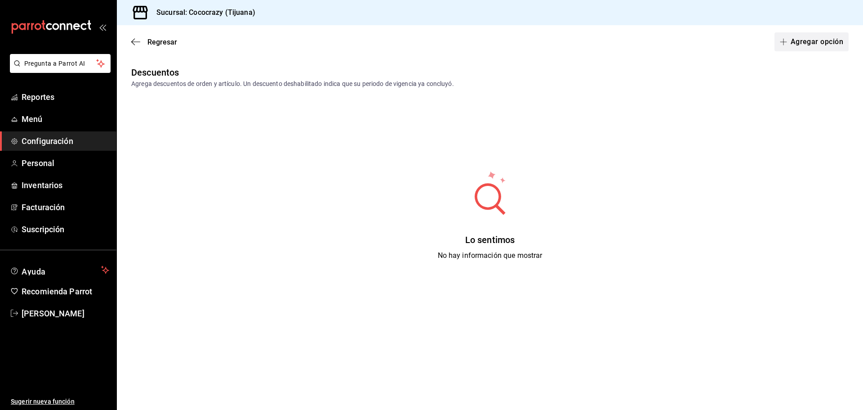
click at [829, 42] on button "Agregar opción" at bounding box center [812, 41] width 74 height 19
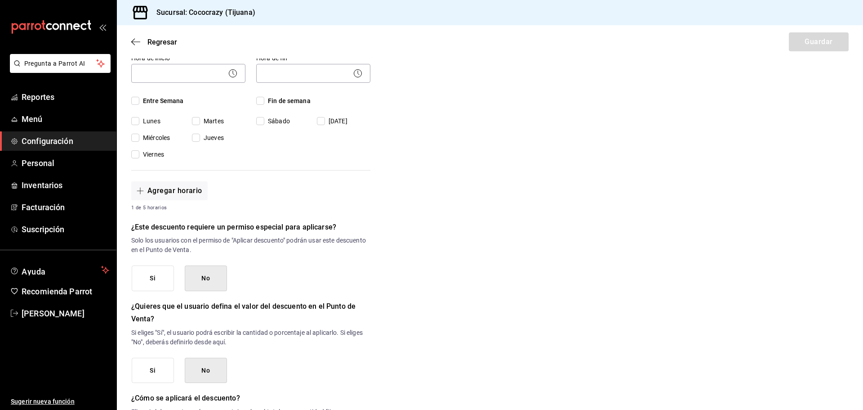
scroll to position [320, 0]
